Goal: Task Accomplishment & Management: Use online tool/utility

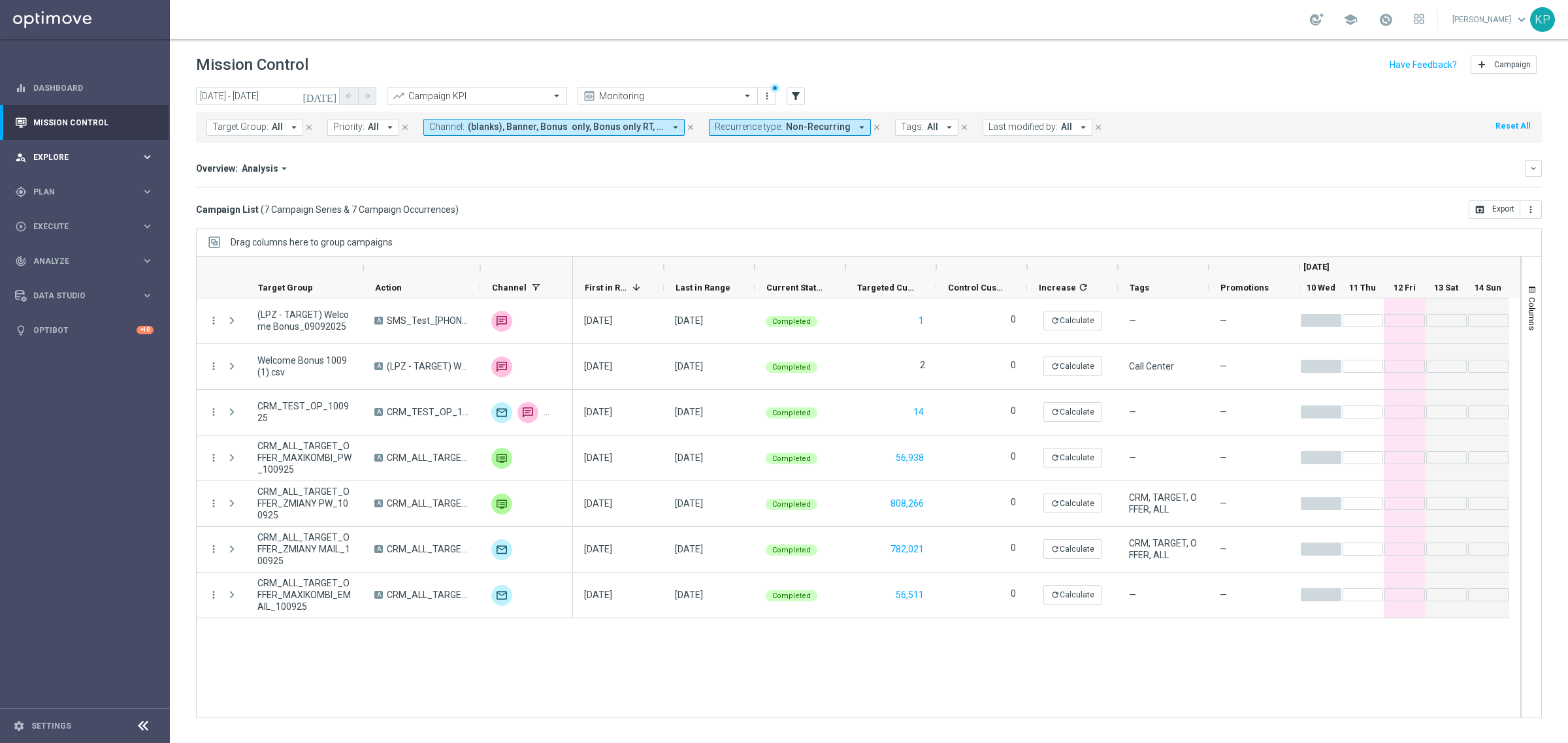
click at [114, 172] on div "person_search Explore keyboard_arrow_right" at bounding box center [84, 157] width 168 height 35
click at [101, 183] on link "Customer Explorer" at bounding box center [84, 184] width 101 height 10
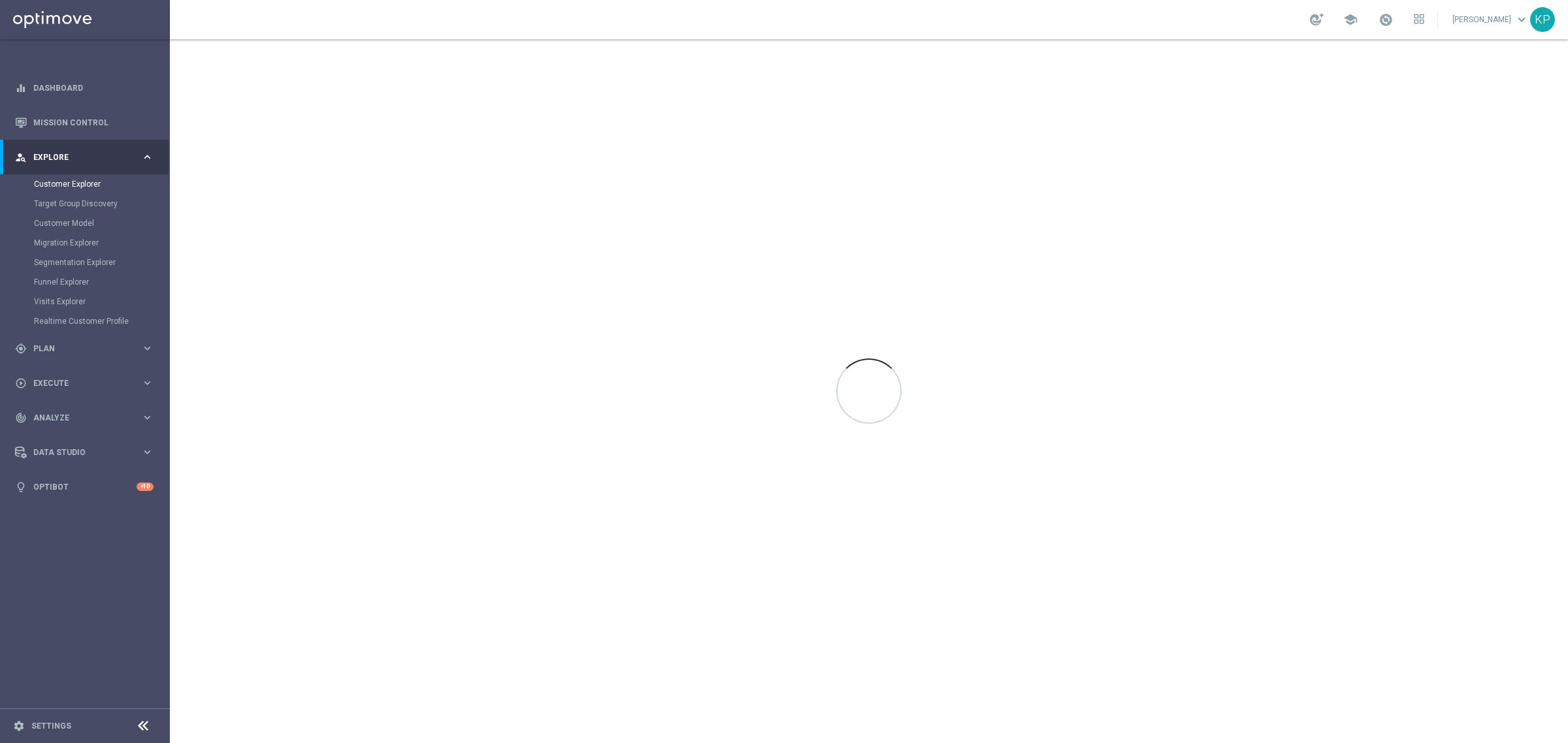
click at [415, 27] on div "school Krystian Potoczny keyboard_arrow_down KP" at bounding box center [869, 19] width 1398 height 39
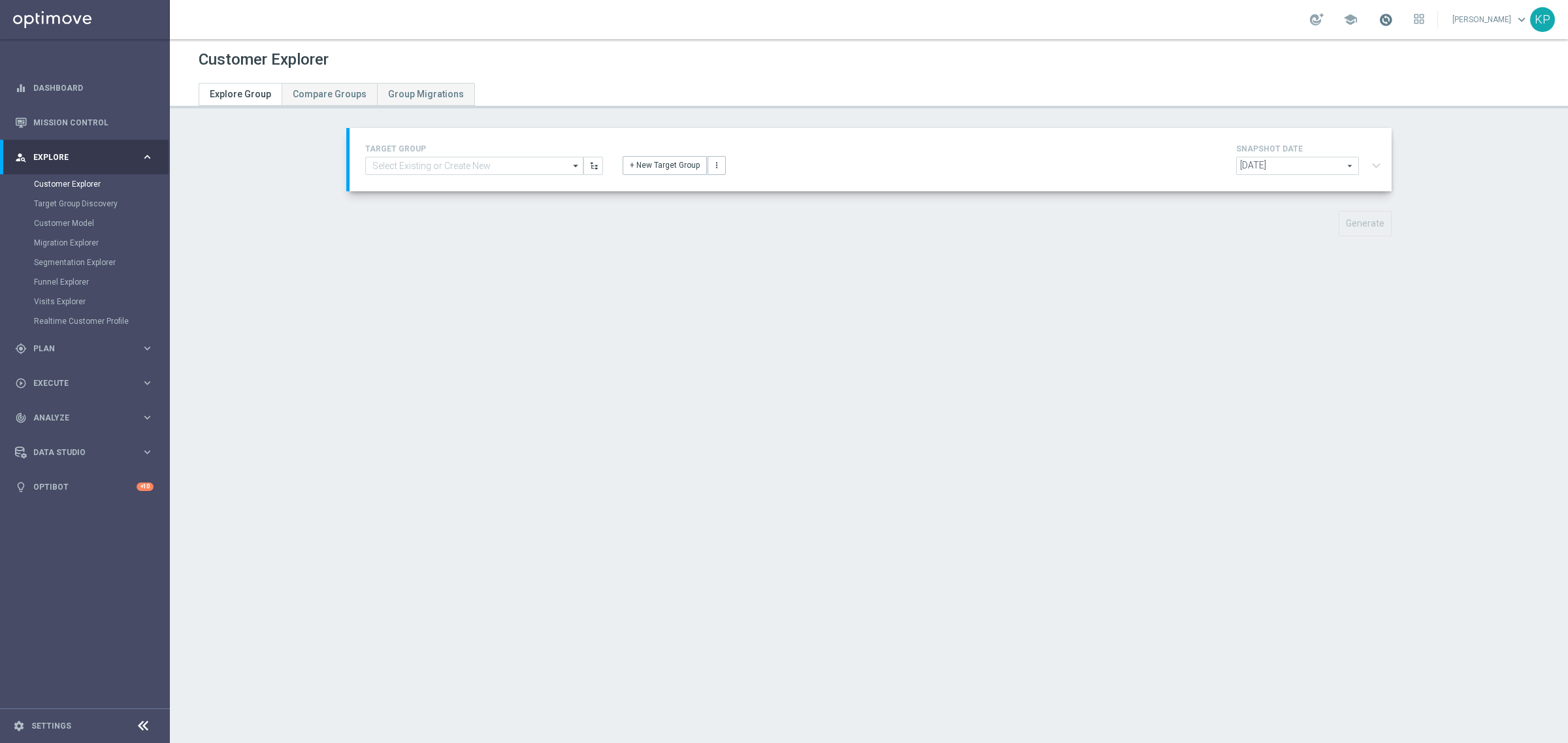
click at [1379, 17] on span at bounding box center [1386, 20] width 15 height 15
click at [1105, 37] on div "school Last available data: 8 Sep 2025 Batch process is scheduled to occur with…" at bounding box center [869, 19] width 1398 height 39
click at [671, 164] on button "+ New Target Group" at bounding box center [665, 165] width 84 height 18
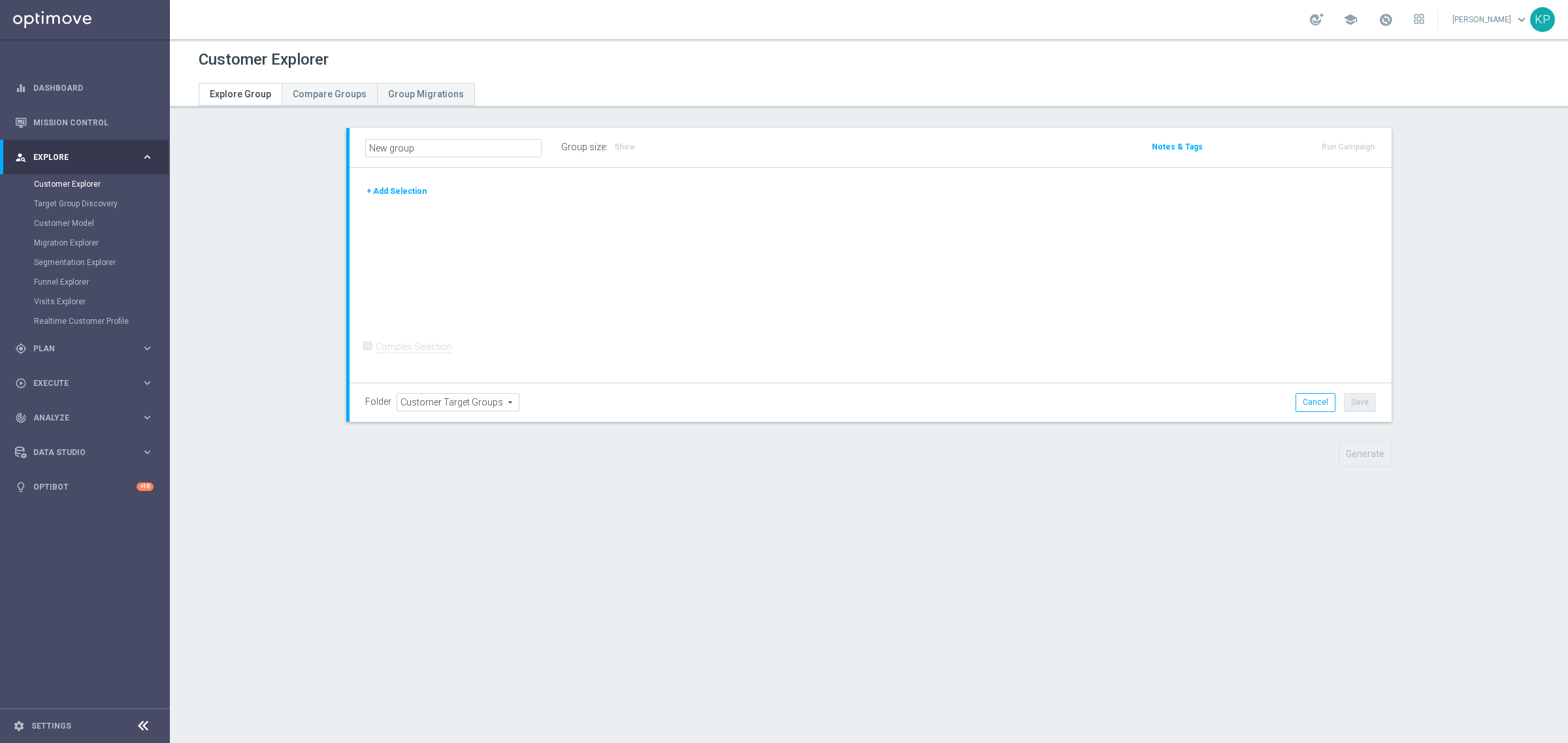
click at [411, 191] on button "+ Add Selection" at bounding box center [396, 191] width 63 height 15
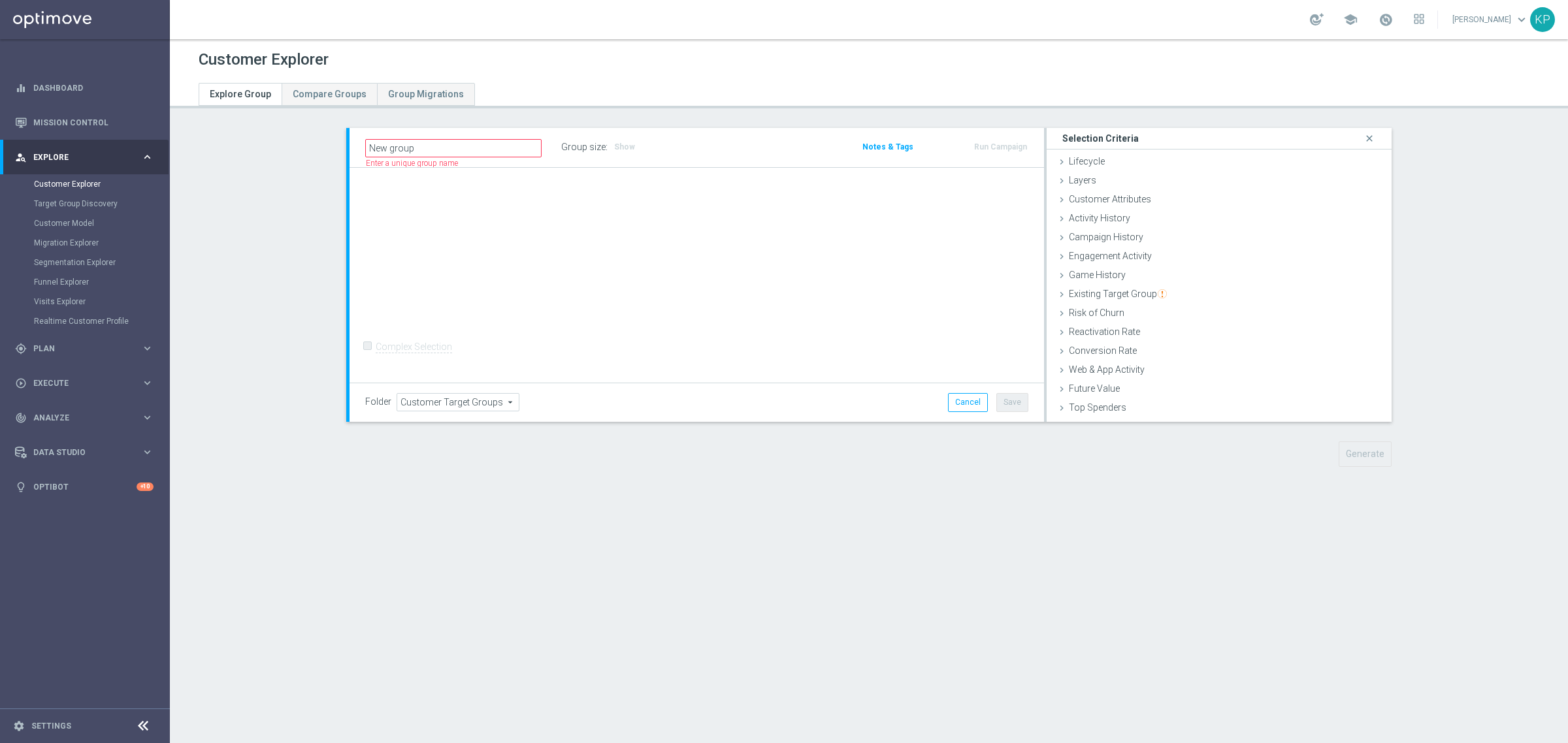
click at [1458, 22] on link "Krystian Potoczny keyboard_arrow_down" at bounding box center [1490, 19] width 79 height 19
click at [1438, 191] on div "logout Logout" at bounding box center [1469, 195] width 130 height 24
click at [1187, 22] on div "school Krystian Potoczny keyboard_arrow_down KP" at bounding box center [869, 19] width 1398 height 39
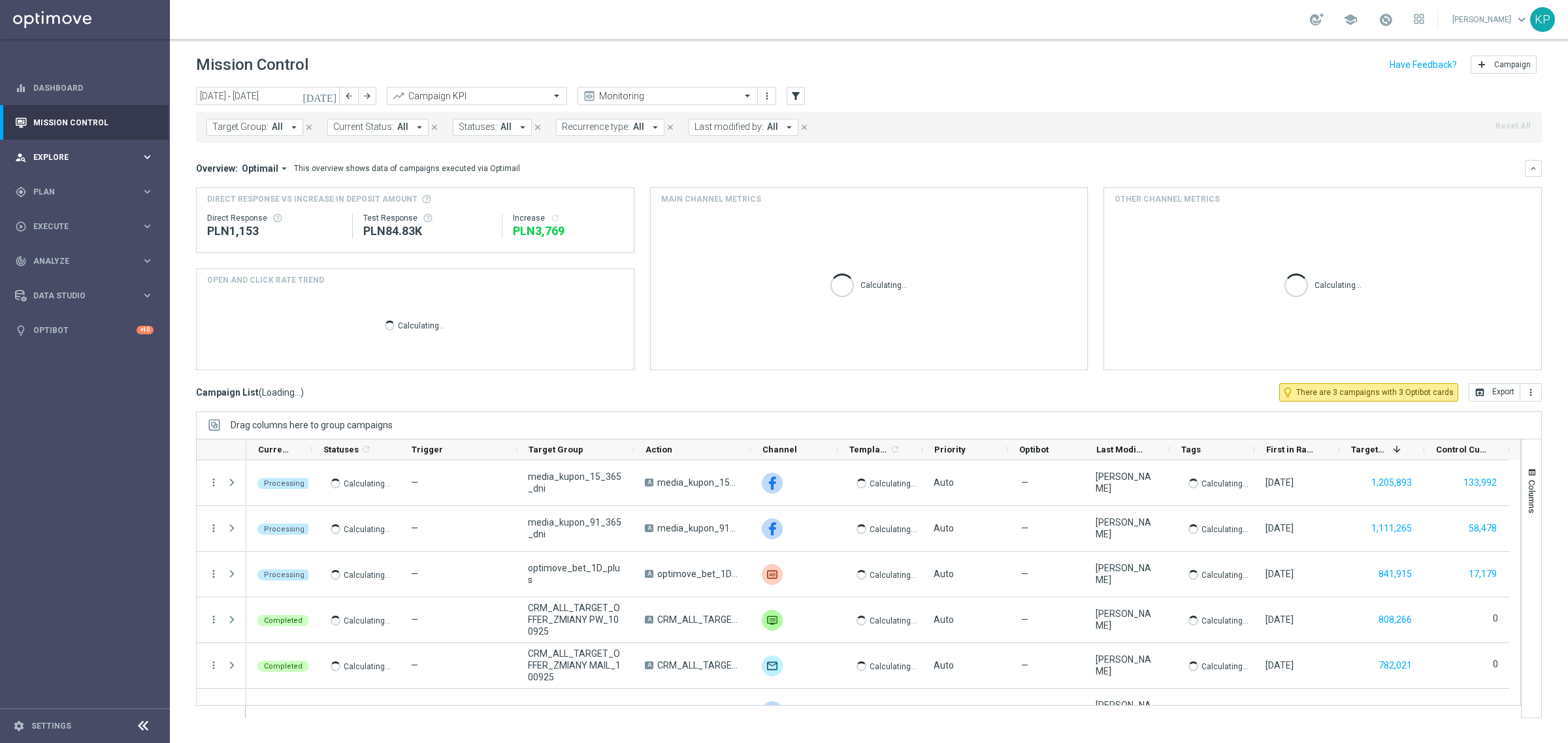
click at [106, 164] on div "person_search Explore keyboard_arrow_right" at bounding box center [84, 157] width 168 height 35
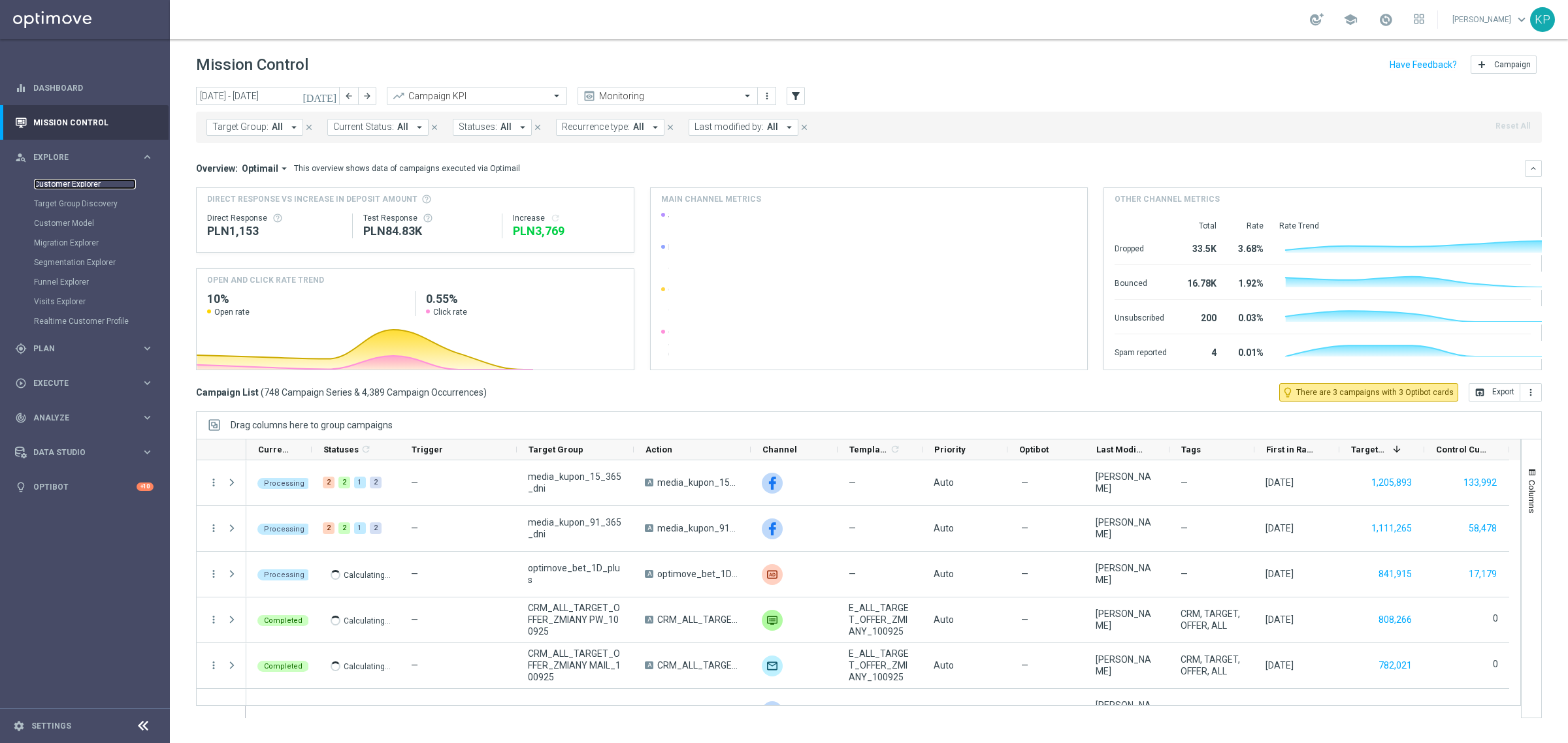
click at [92, 184] on link "Customer Explorer" at bounding box center [84, 184] width 101 height 10
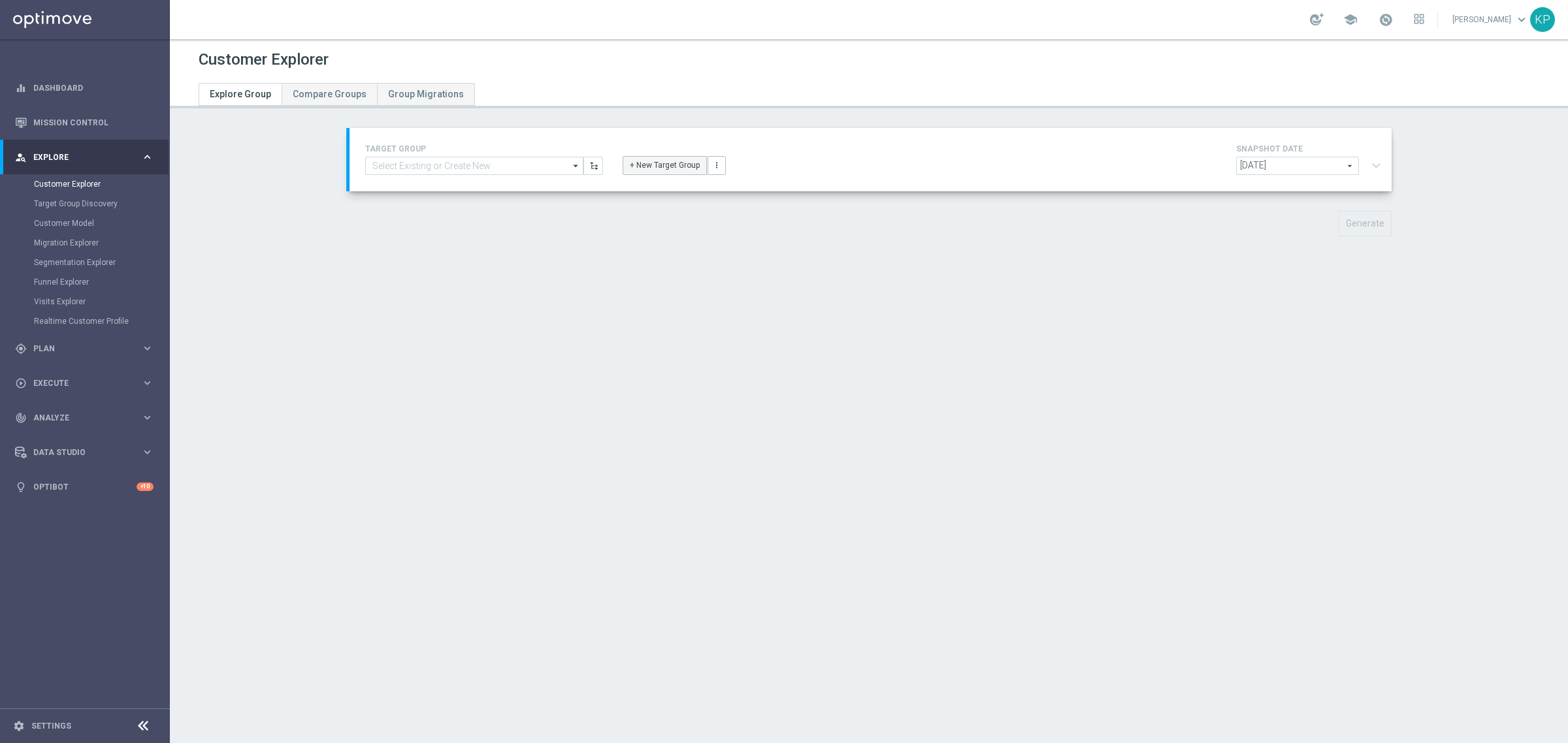
click at [667, 166] on button "+ New Target Group" at bounding box center [665, 165] width 84 height 18
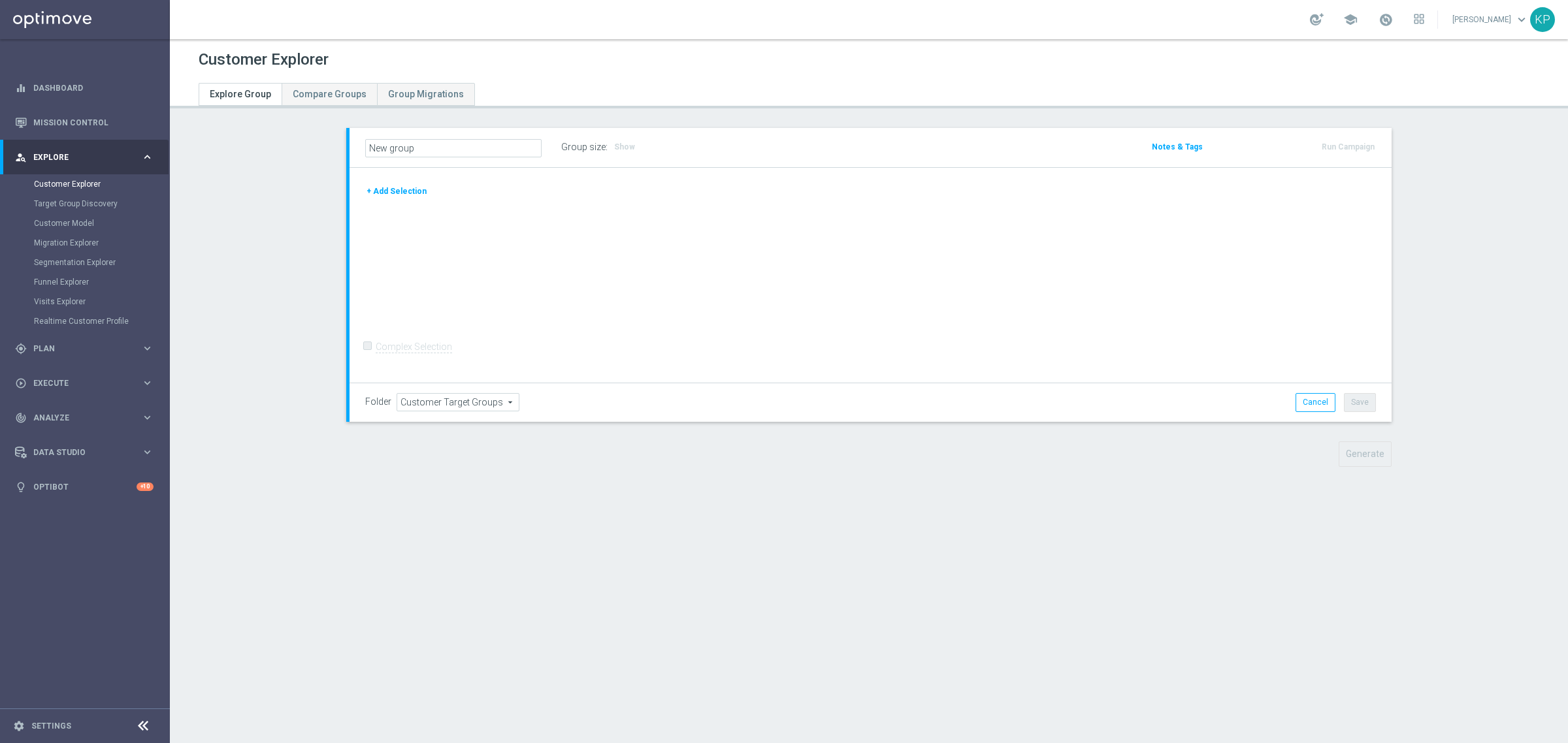
click at [1222, 96] on header "Customer Explorer Explore Group Compare Groups Group Migrations" at bounding box center [869, 74] width 1398 height 69
click at [1380, 25] on span at bounding box center [1386, 20] width 15 height 15
click at [405, 186] on button "+ Add Selection" at bounding box center [396, 191] width 63 height 15
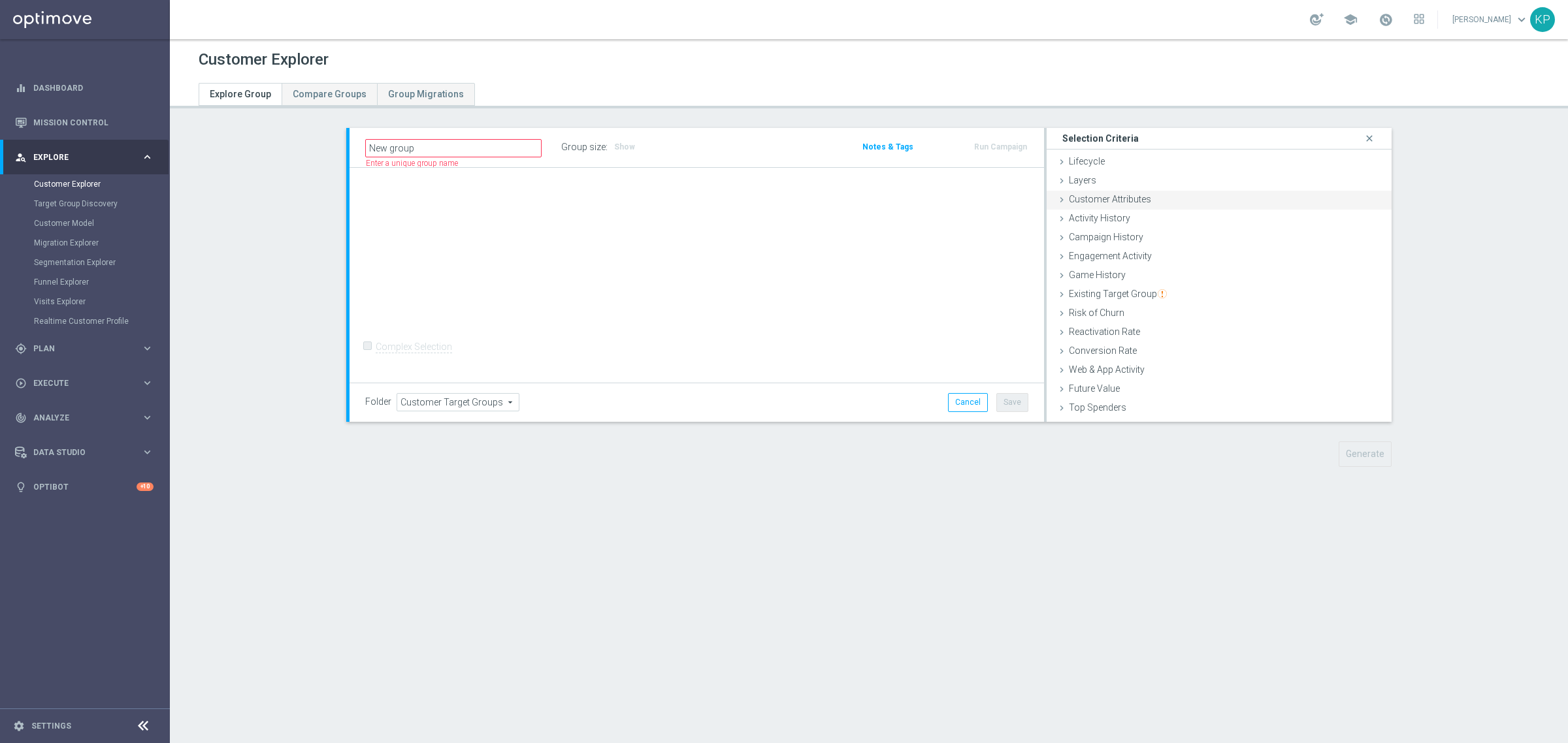
click at [1130, 197] on span "Customer Attributes" at bounding box center [1110, 198] width 82 height 10
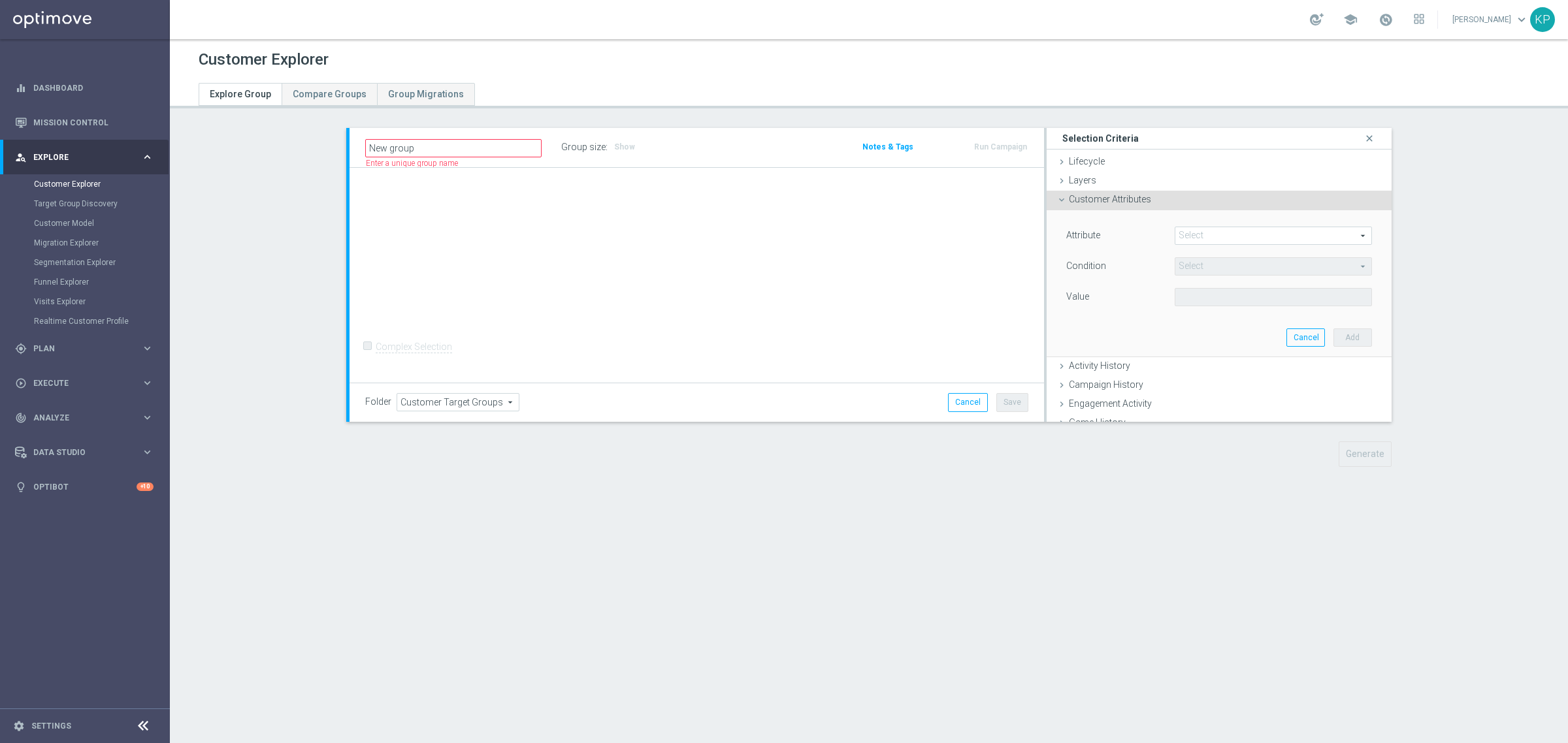
click at [1211, 239] on span at bounding box center [1273, 236] width 196 height 17
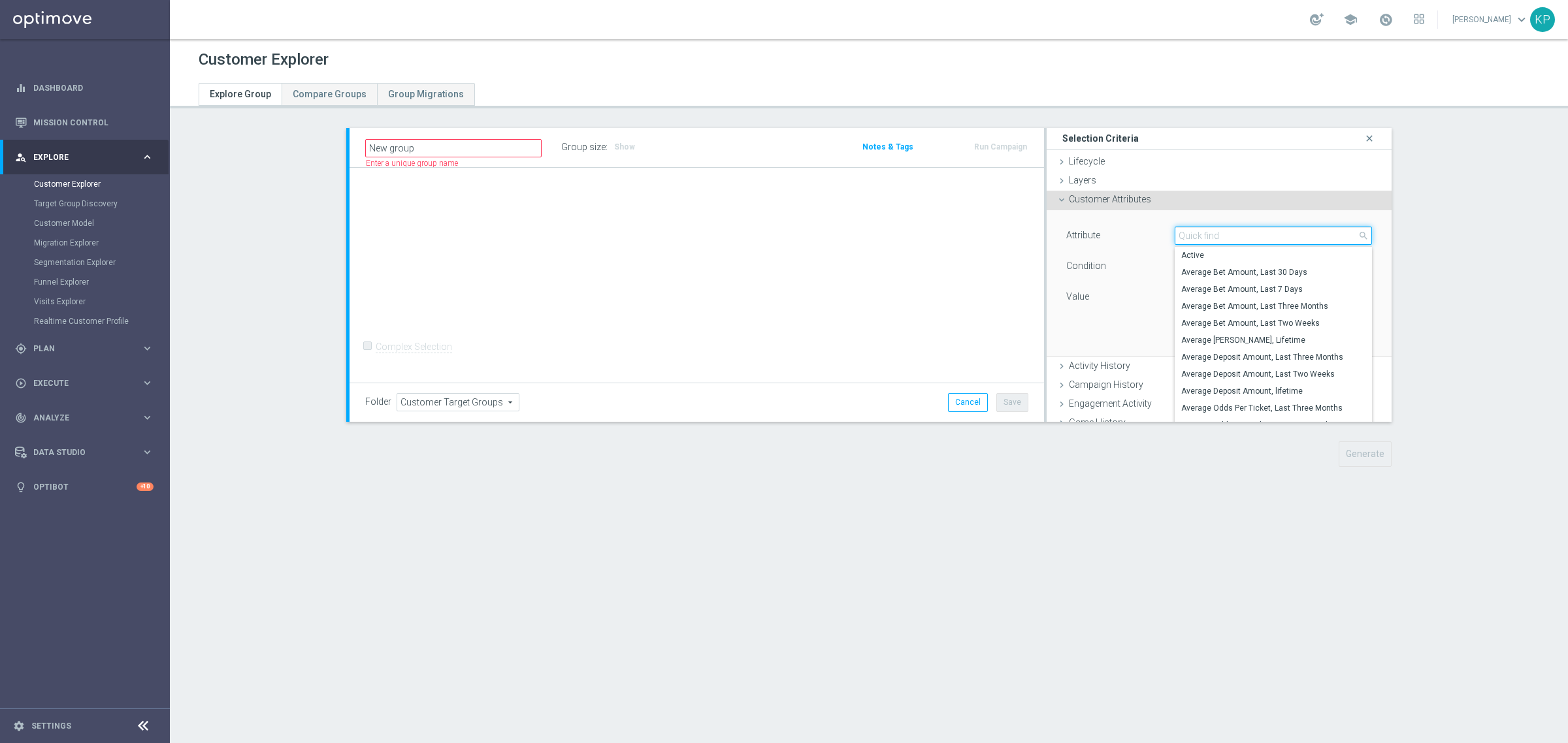
click at [1211, 239] on input "search" at bounding box center [1274, 236] width 197 height 18
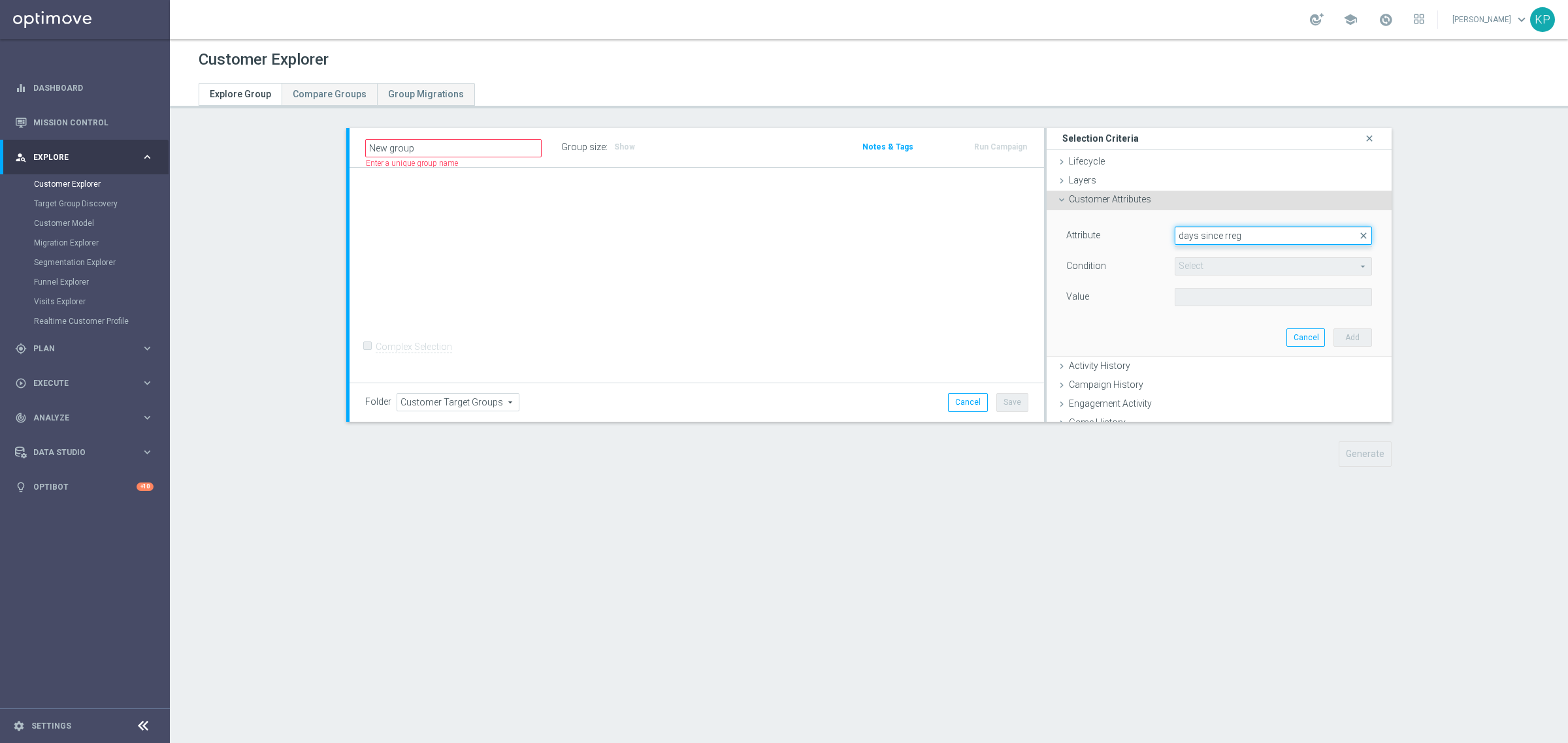
click at [1210, 235] on input "days since rreg" at bounding box center [1274, 236] width 197 height 18
type input "days since reg"
click at [1238, 253] on span "Days Since Registration" at bounding box center [1273, 255] width 184 height 10
type input "Days Since Registration"
type input "="
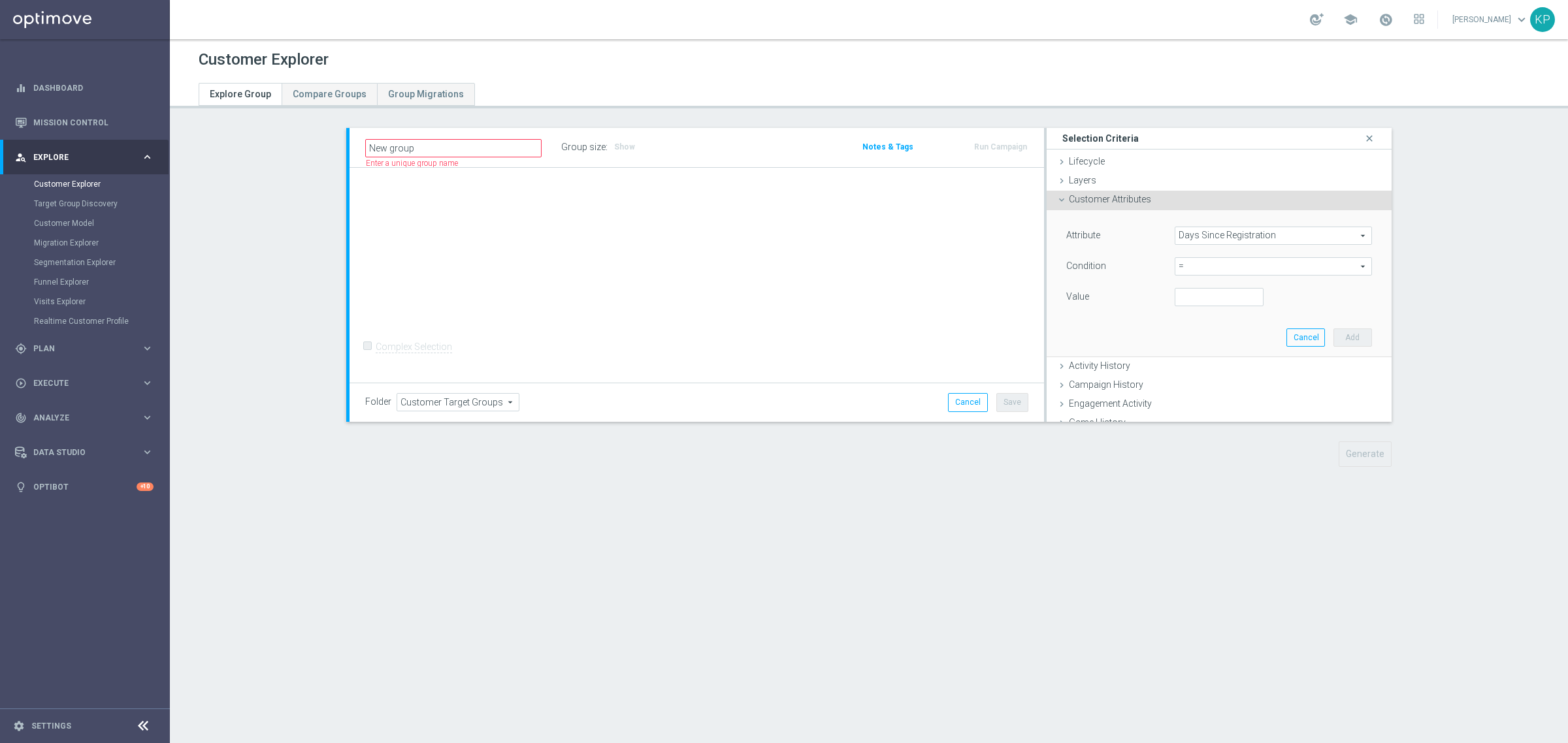
click at [1229, 260] on span "=" at bounding box center [1273, 266] width 196 height 17
click at [1148, 297] on div "Value" at bounding box center [1110, 298] width 109 height 21
click at [1179, 271] on span "=" at bounding box center [1273, 266] width 196 height 17
click at [1175, 271] on input "search" at bounding box center [1274, 267] width 197 height 18
click at [1153, 294] on div "Value" at bounding box center [1110, 298] width 109 height 21
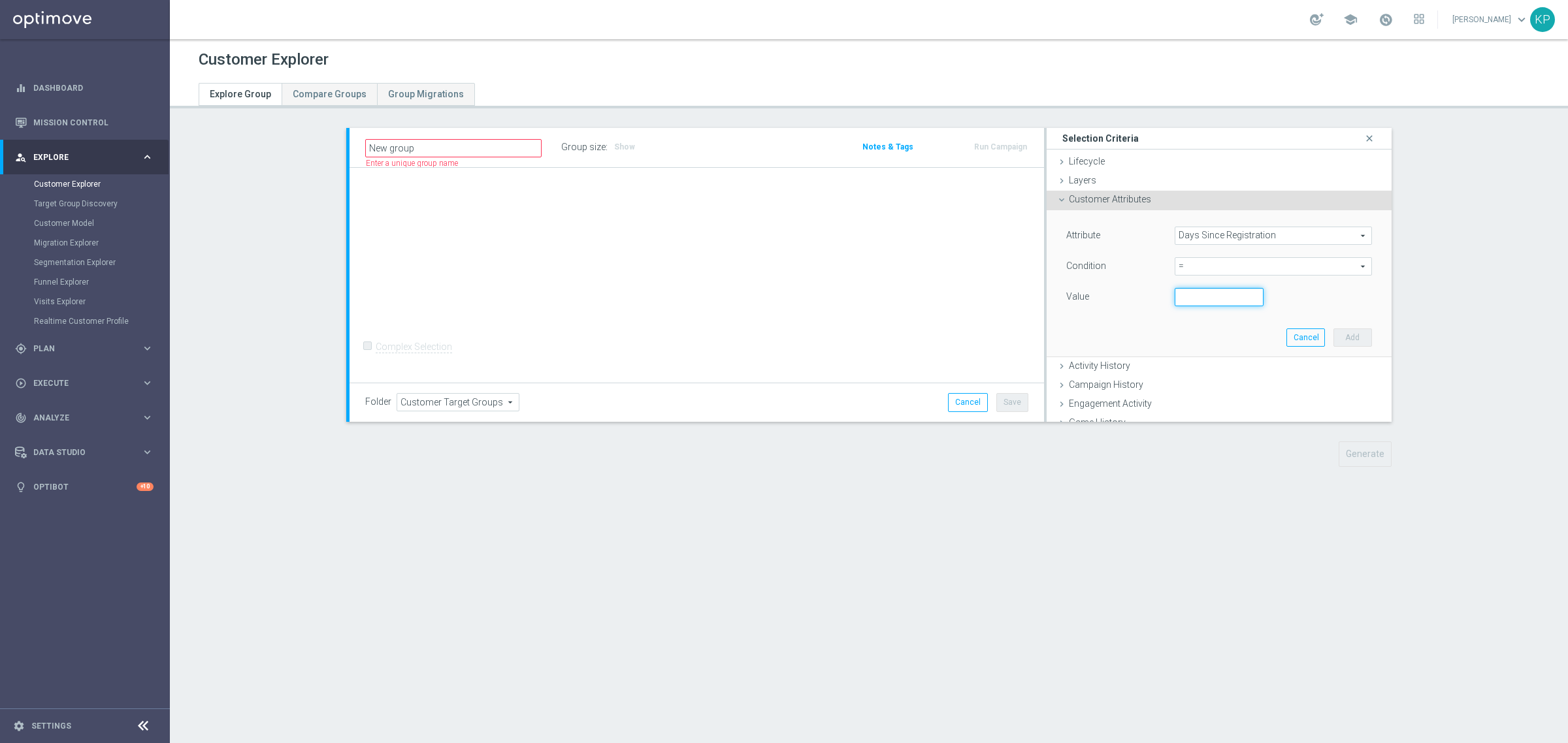
click at [1175, 298] on input "number" at bounding box center [1219, 297] width 89 height 18
type input "30"
click at [1333, 342] on button "Add" at bounding box center [1352, 337] width 38 height 18
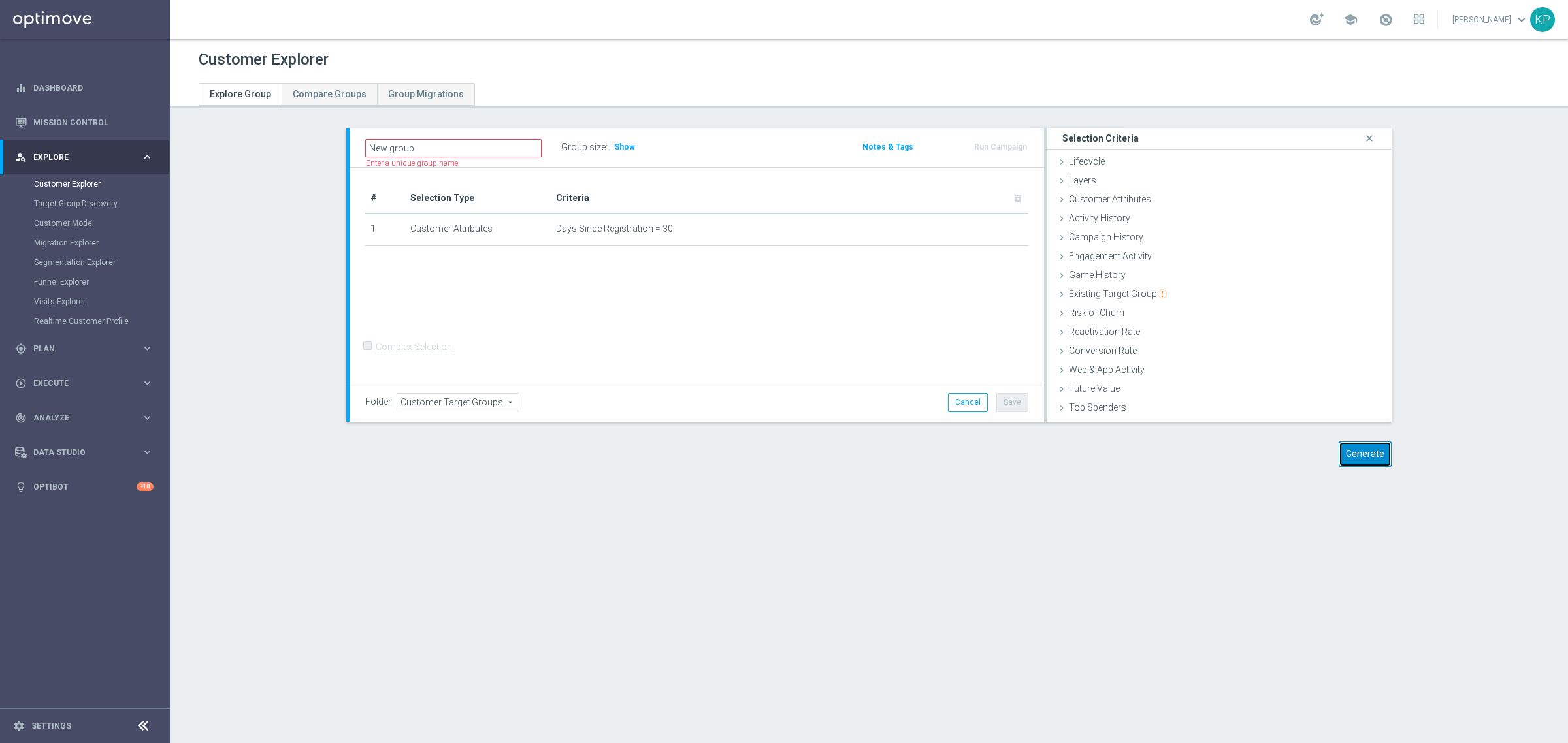
click at [1349, 449] on button "Generate" at bounding box center [1365, 454] width 53 height 26
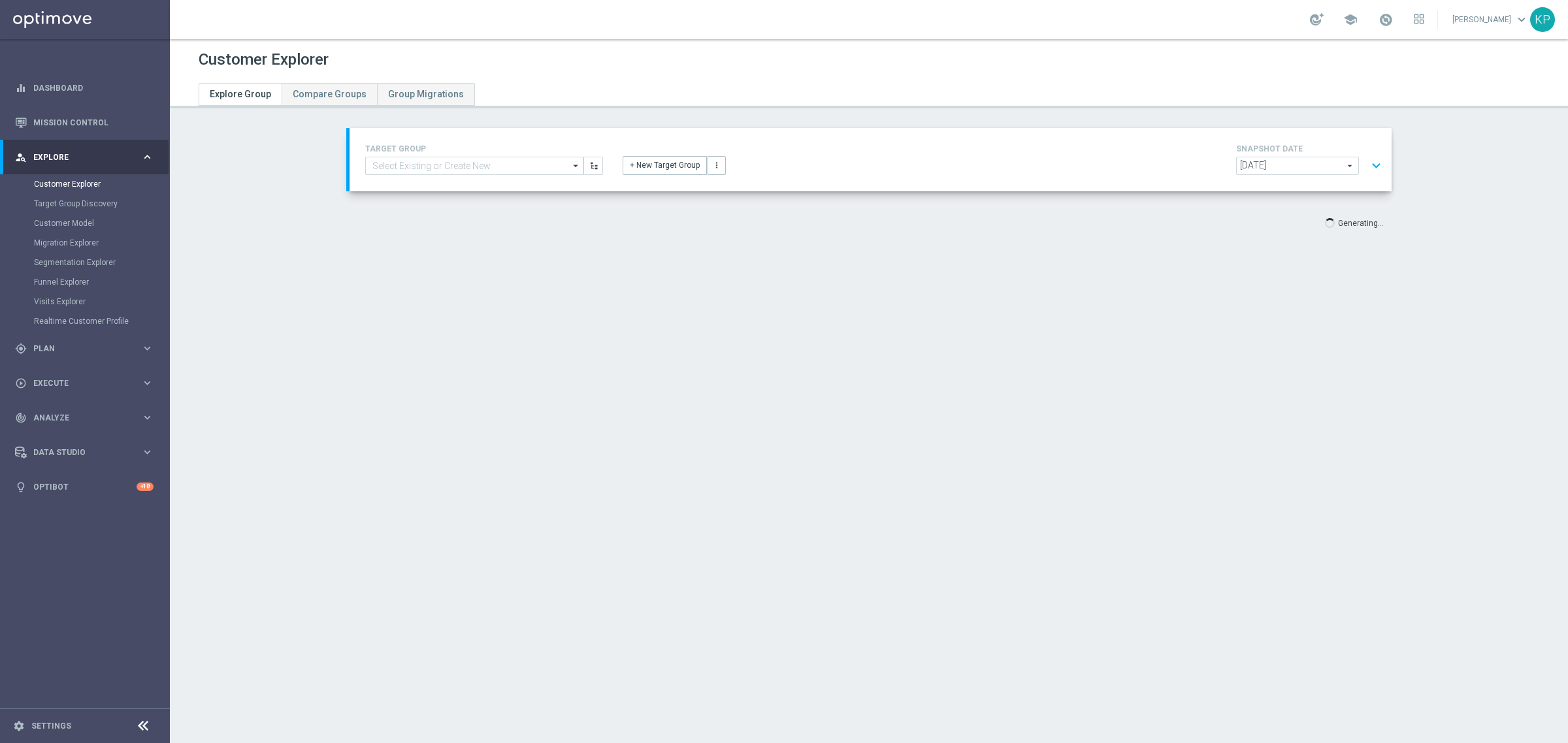
scroll to position [24, 0]
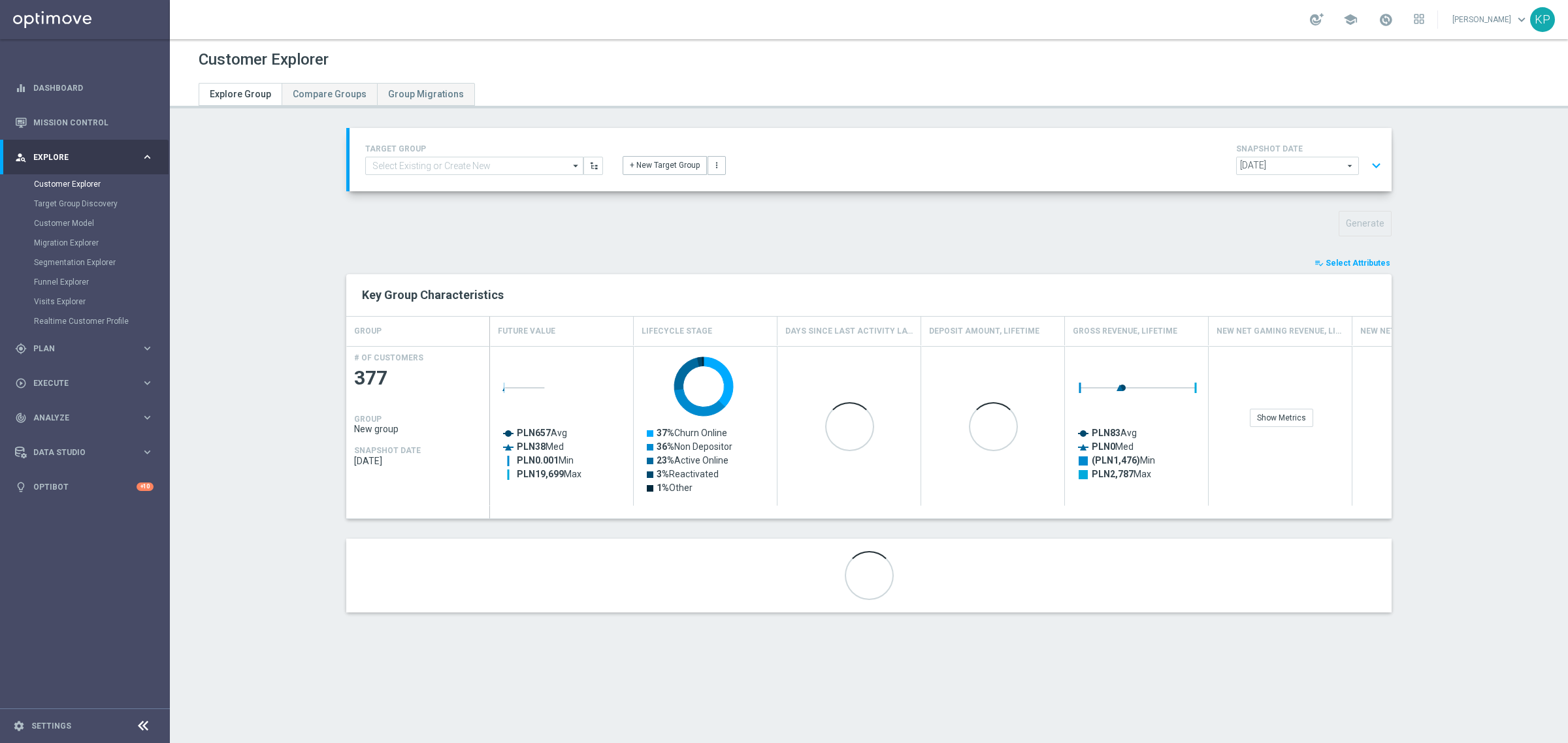
click at [1367, 260] on span "Select Attributes" at bounding box center [1358, 263] width 65 height 9
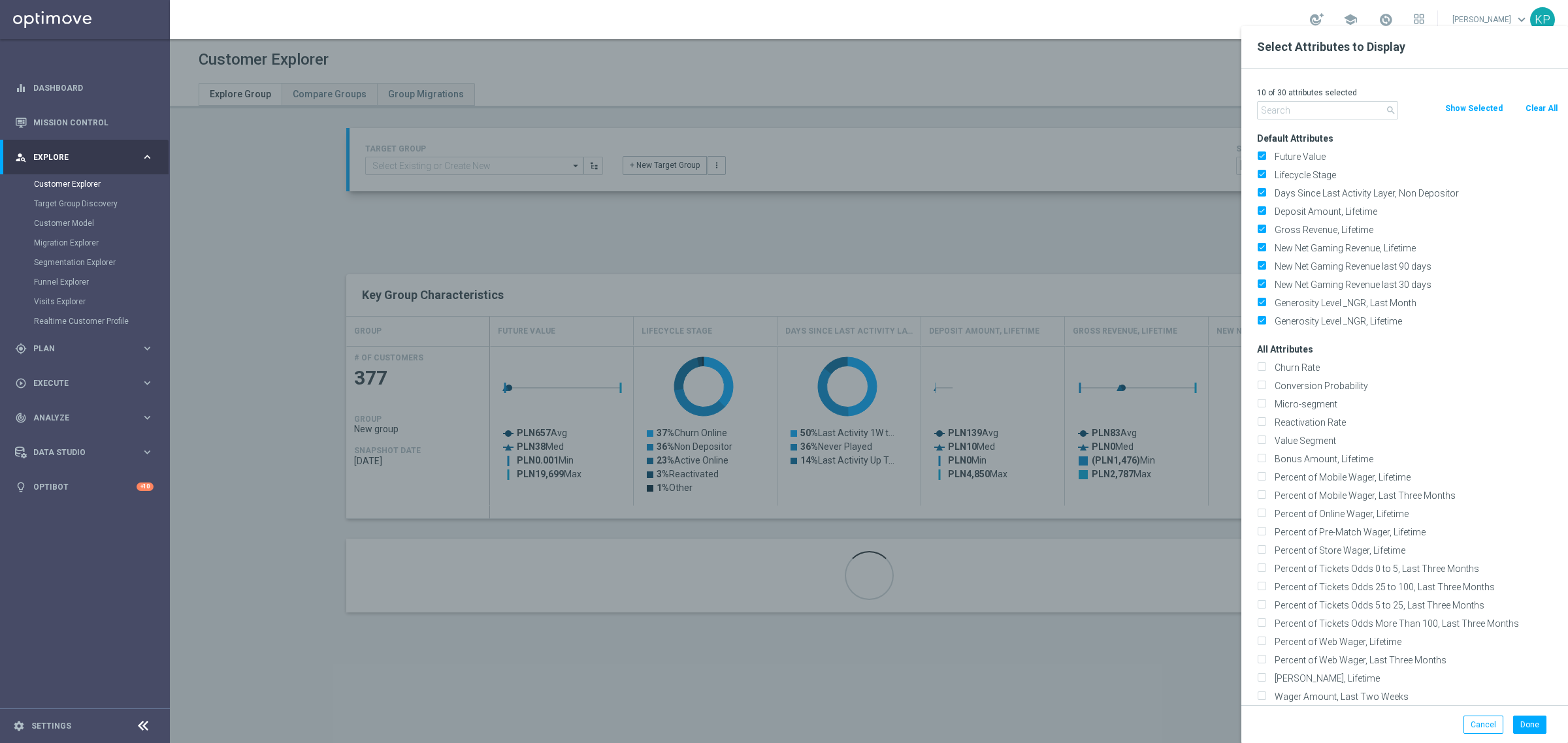
click at [1541, 102] on button "Clear All" at bounding box center [1541, 109] width 35 height 15
checkbox input "false"
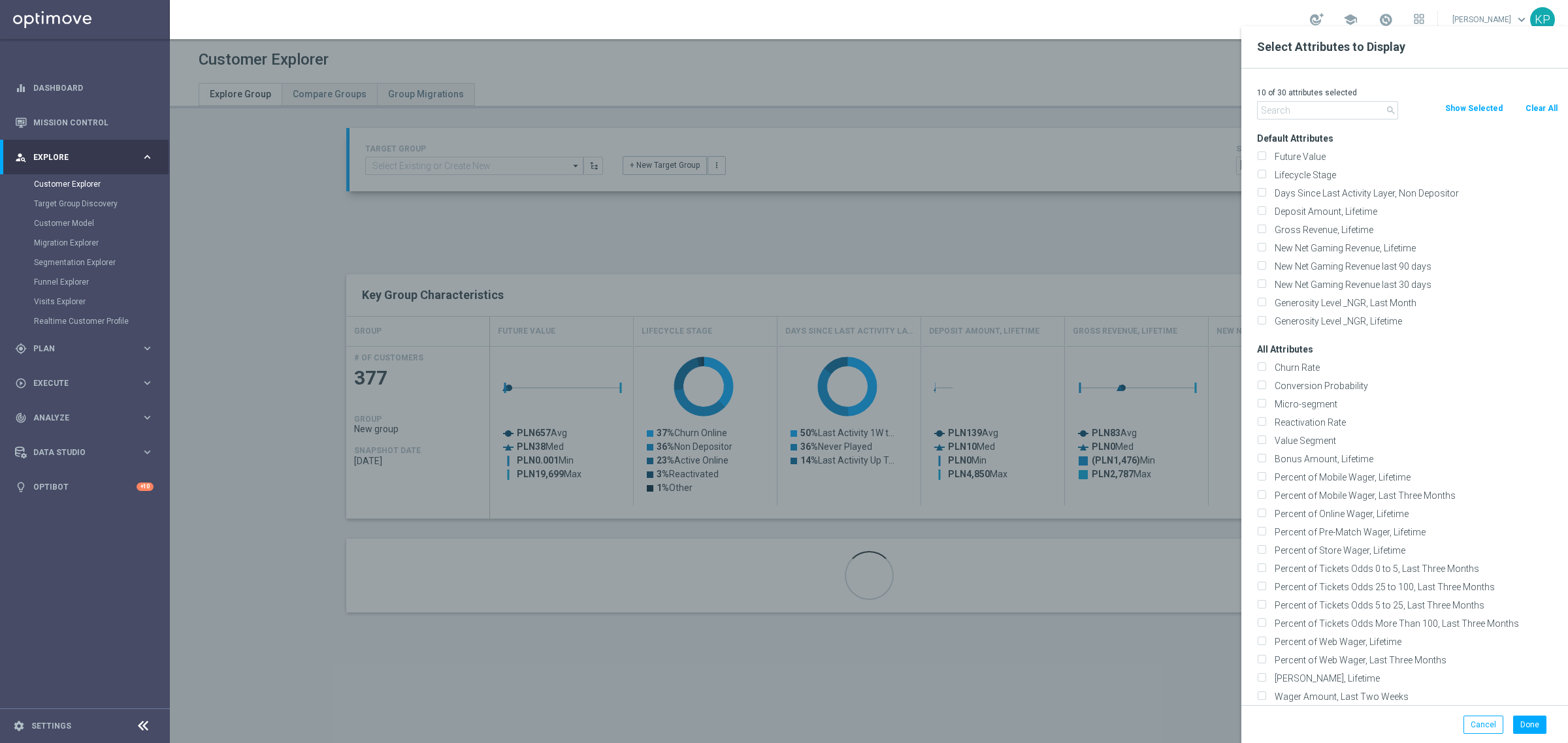
checkbox input "false"
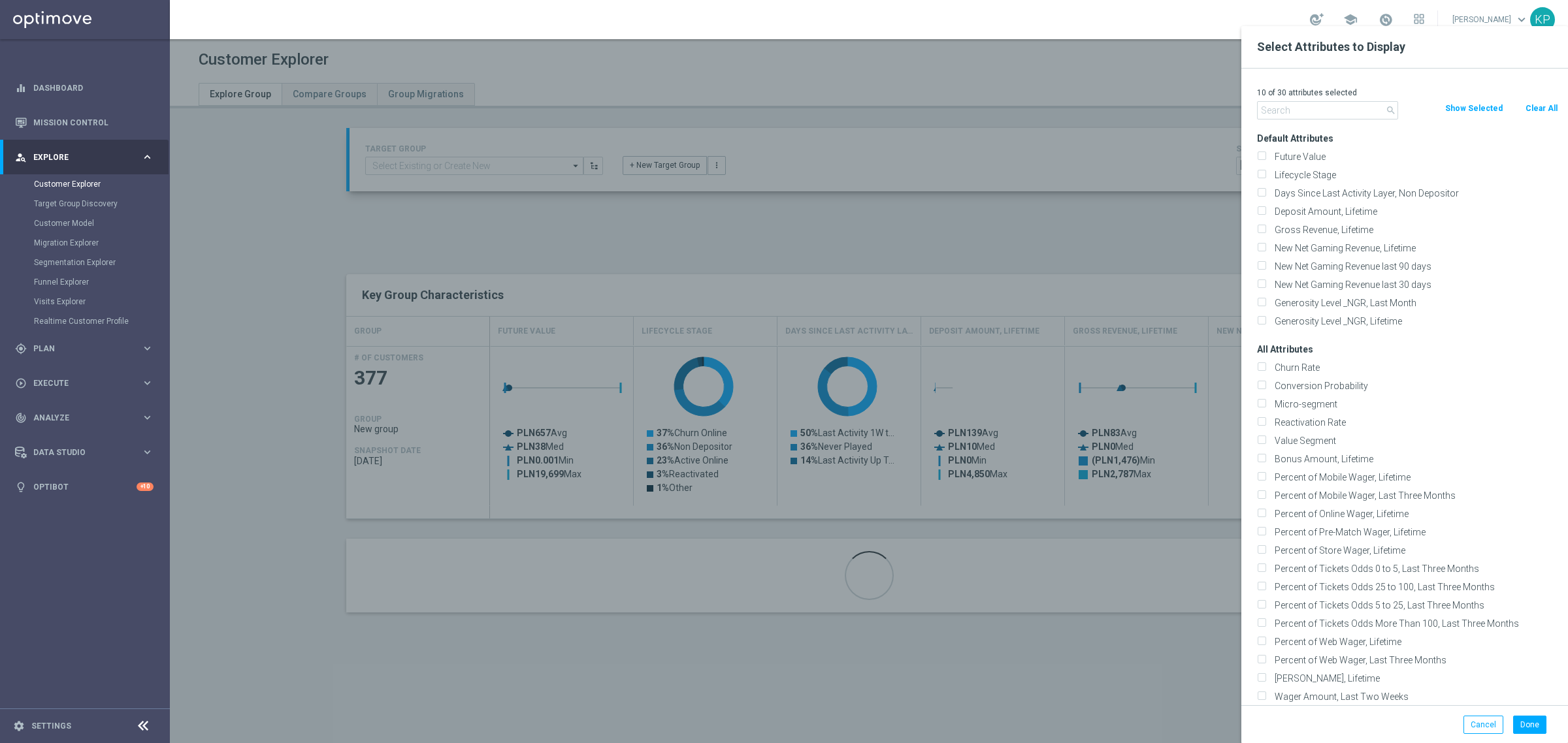
checkbox input "false"
click at [1350, 110] on input "text" at bounding box center [1328, 111] width 141 height 18
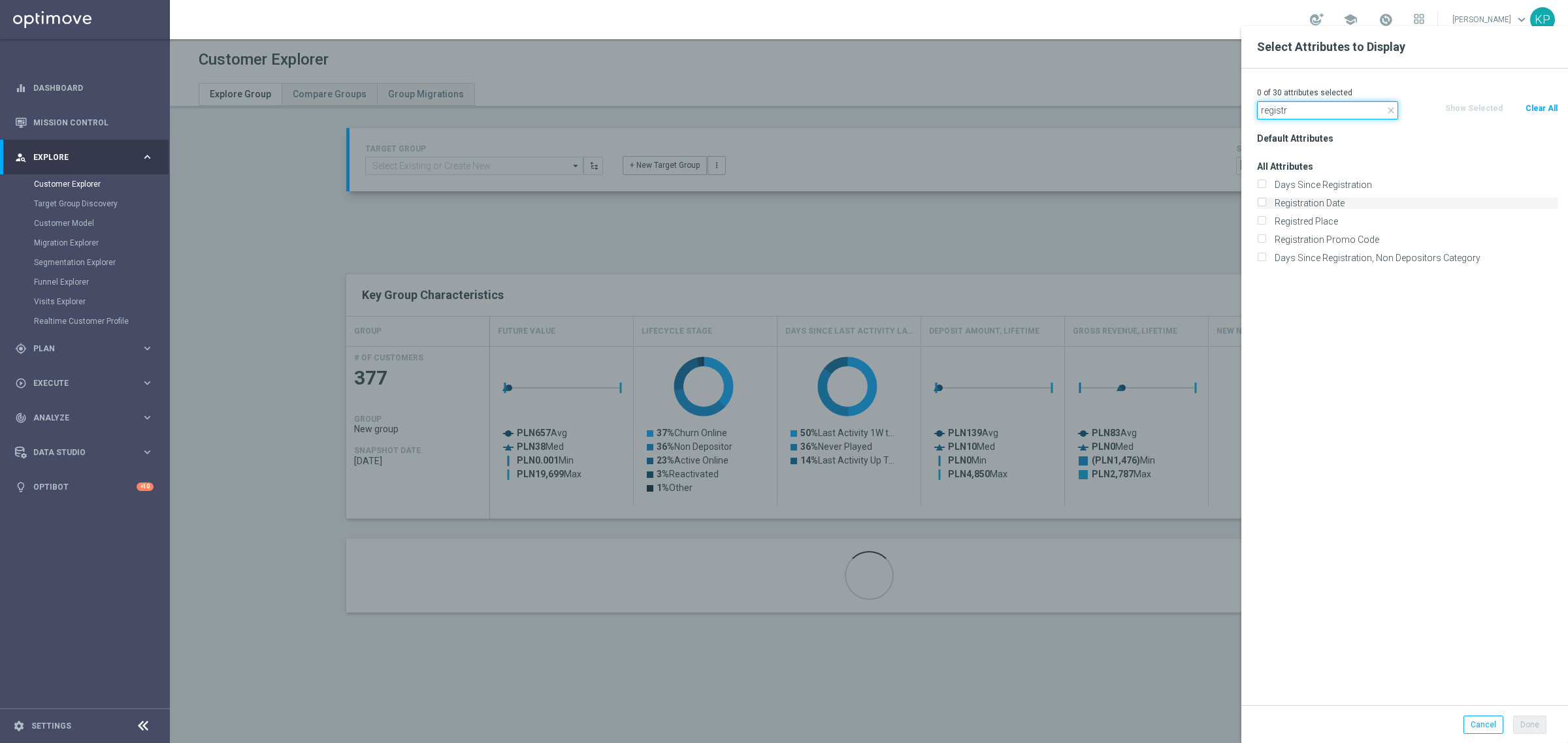
type input "registr"
click at [1321, 204] on label "Registration Date" at bounding box center [1413, 203] width 288 height 12
click at [1265, 204] on input "Registration Date" at bounding box center [1261, 204] width 8 height 8
checkbox input "true"
click at [1141, 196] on div at bounding box center [954, 398] width 1568 height 743
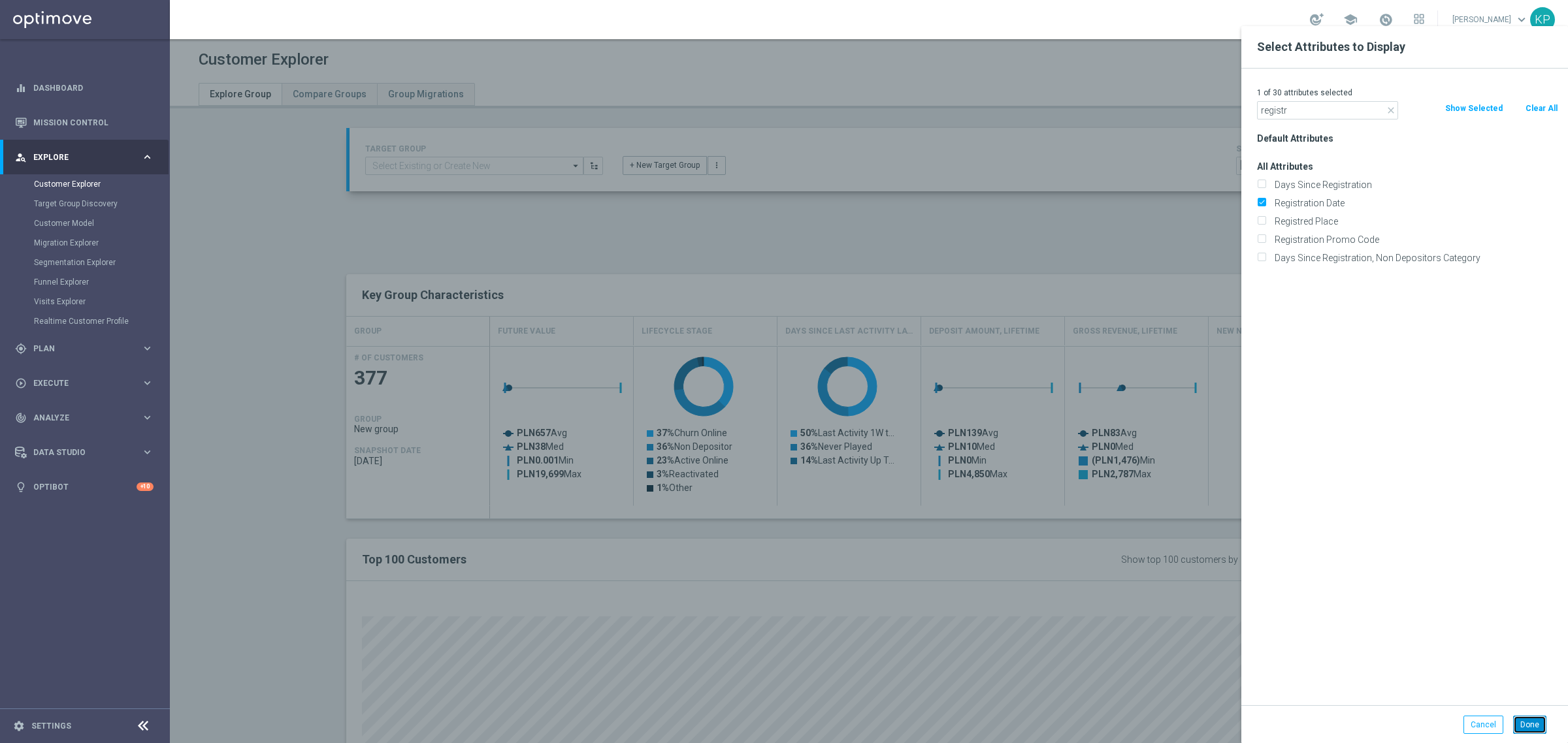
drag, startPoint x: 1523, startPoint y: 719, endPoint x: 1516, endPoint y: 715, distance: 8.1
click at [1523, 719] on button "Done" at bounding box center [1530, 725] width 33 height 18
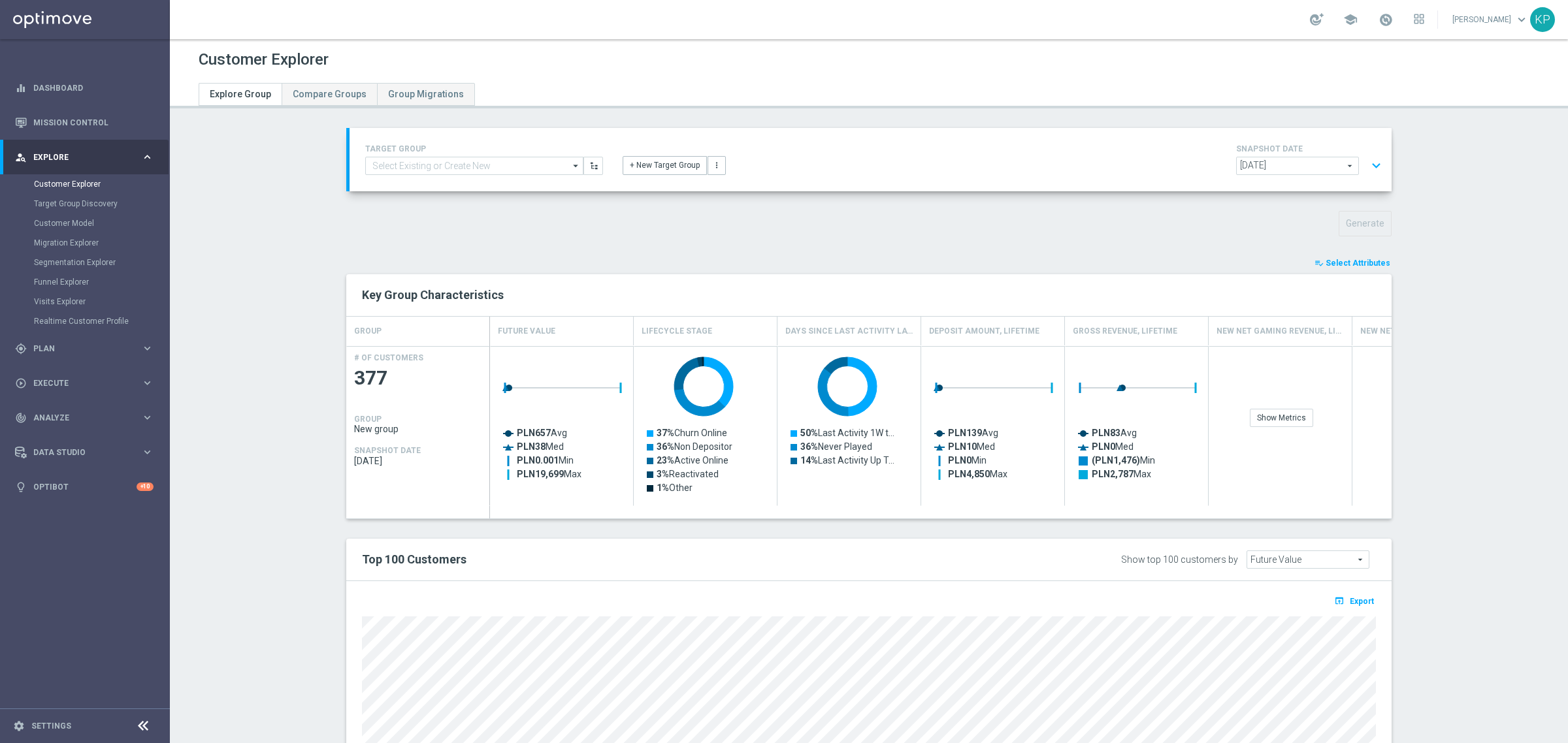
type input "Search"
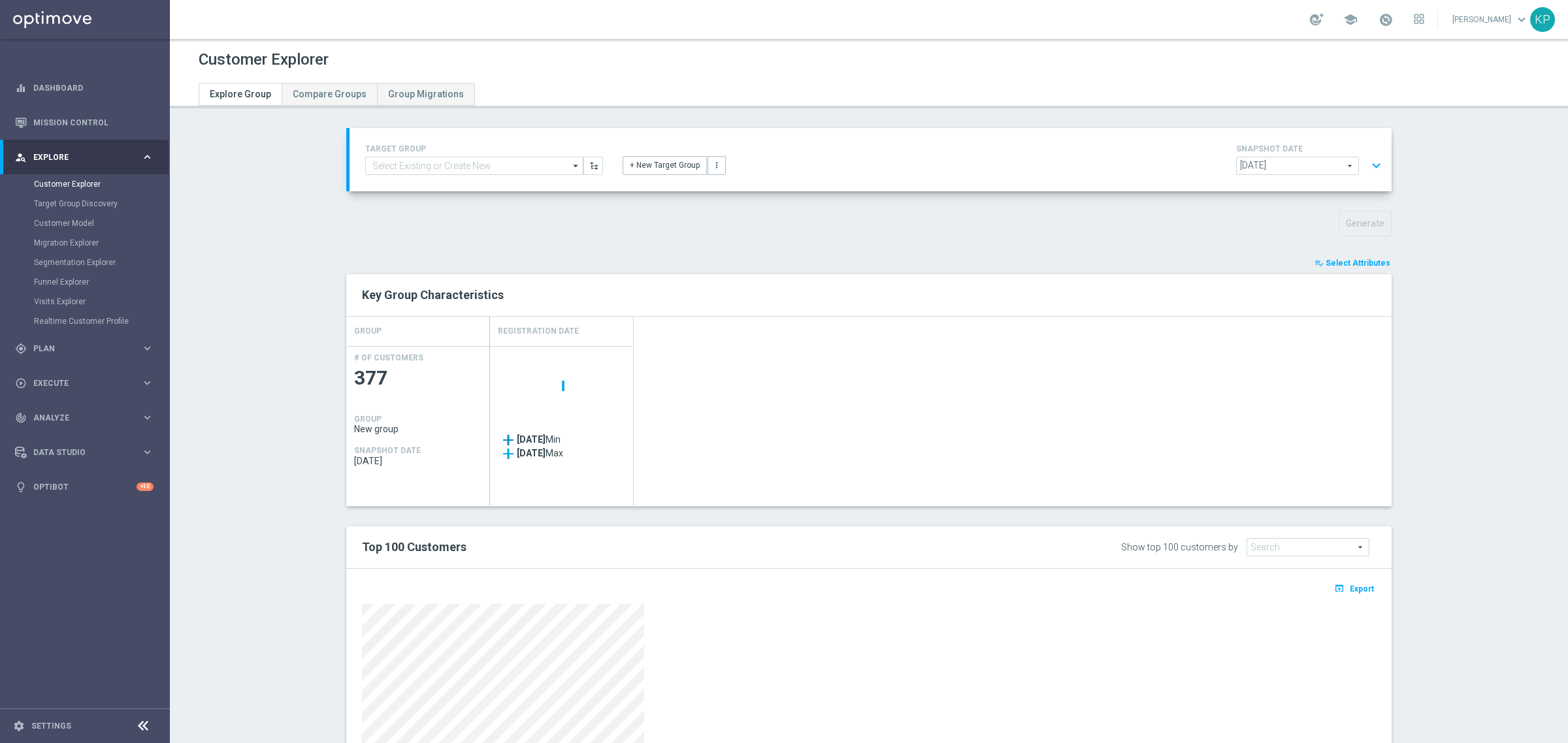
click at [1369, 164] on button "expand_more" at bounding box center [1376, 165] width 19 height 25
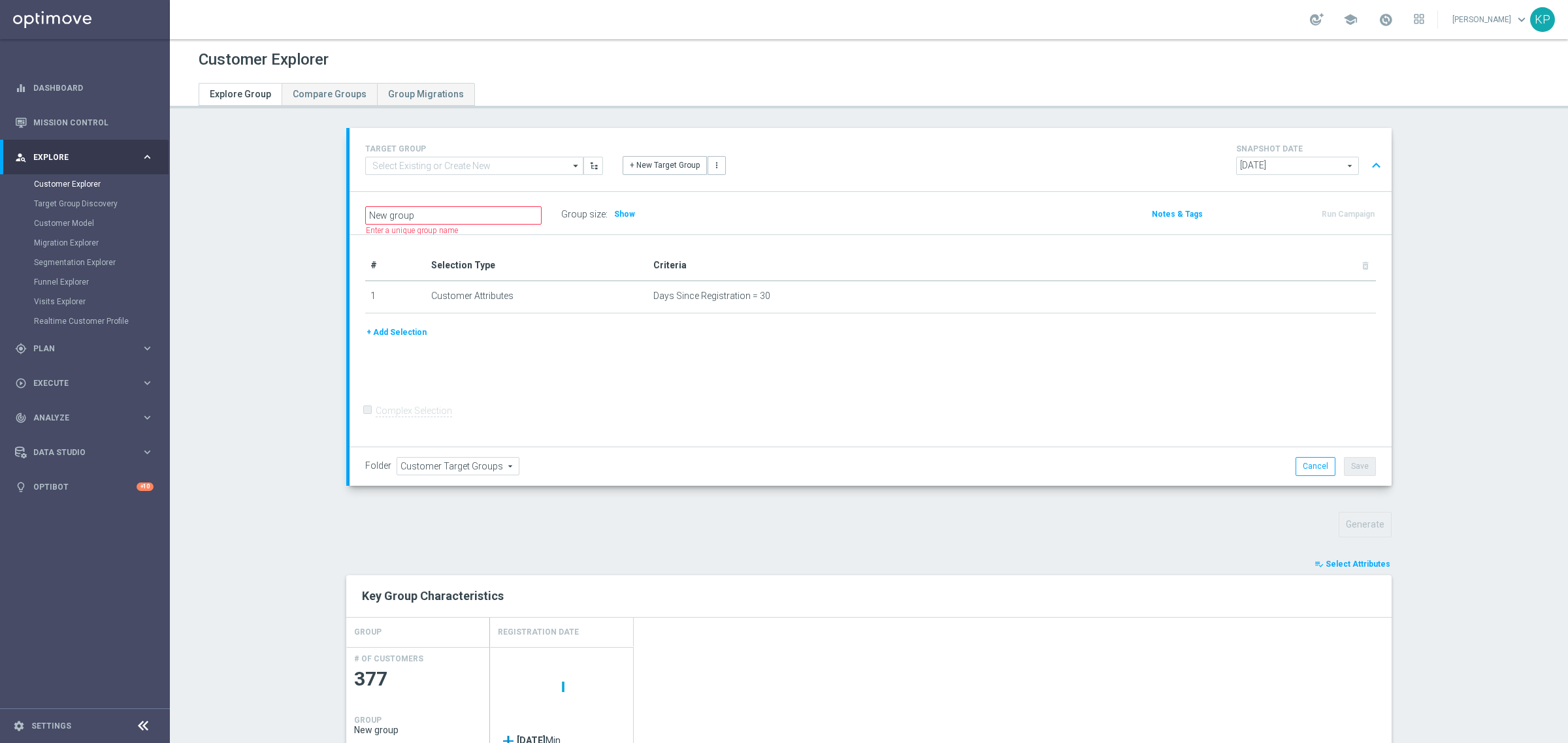
scroll to position [0, 0]
click at [816, 364] on div "# Selection Type Criteria delete_forever 1 Customer Attributes Days Since Regis…" at bounding box center [870, 341] width 1042 height 212
click at [848, 172] on div "+ New Target Group more_vert" at bounding box center [870, 157] width 516 height 34
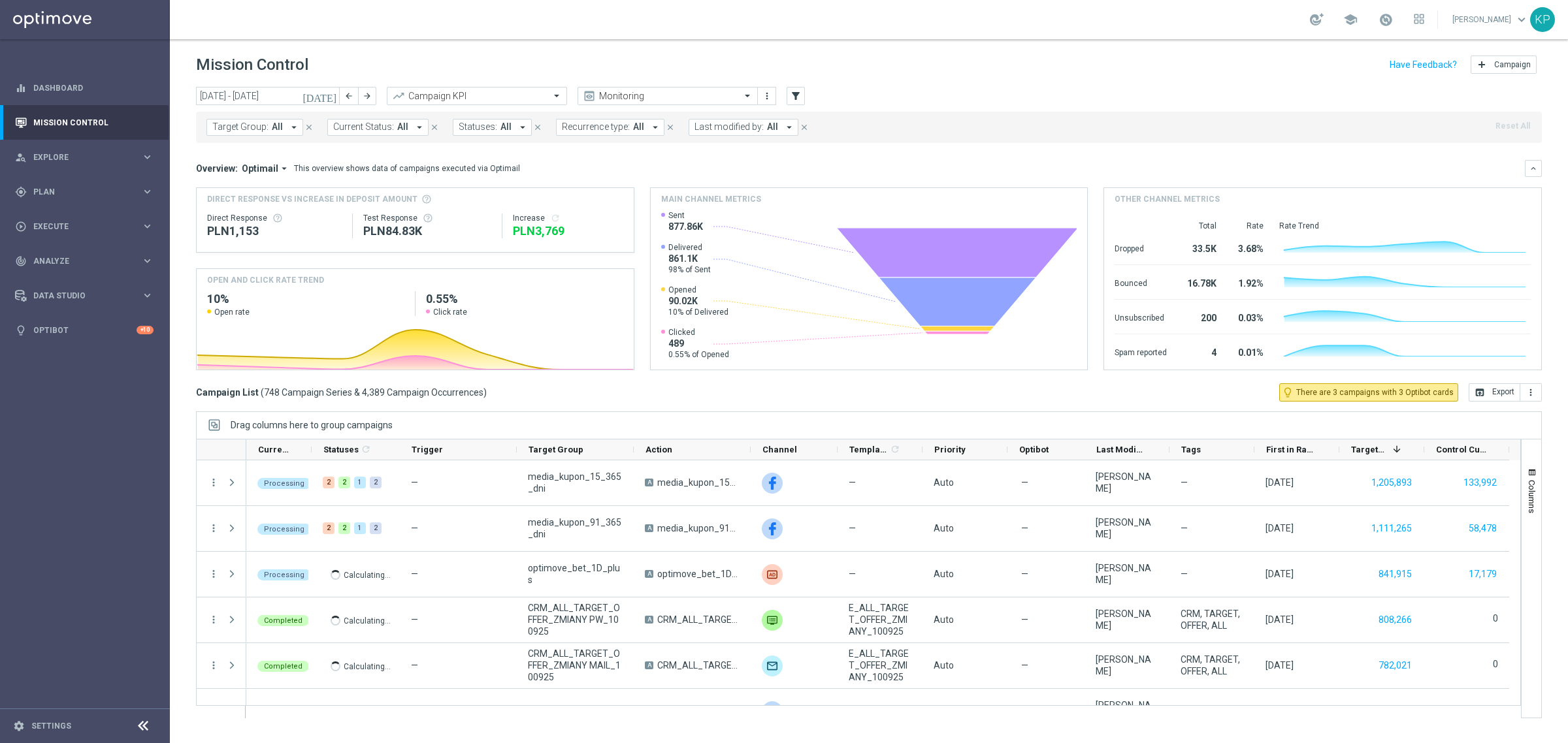
click at [1074, 60] on div "Mission Control add Campaign" at bounding box center [869, 65] width 1346 height 26
